Goal: Submit feedback/report problem

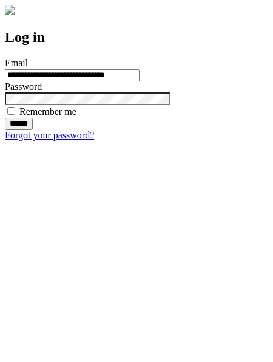
type input "**********"
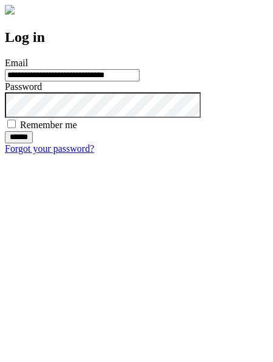
click at [33, 143] on input "******" at bounding box center [19, 137] width 28 height 12
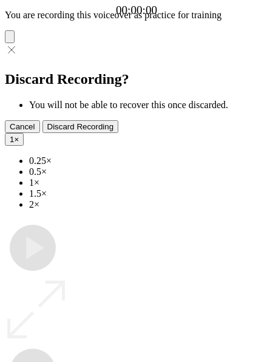
type input "**********"
